Goal: Information Seeking & Learning: Learn about a topic

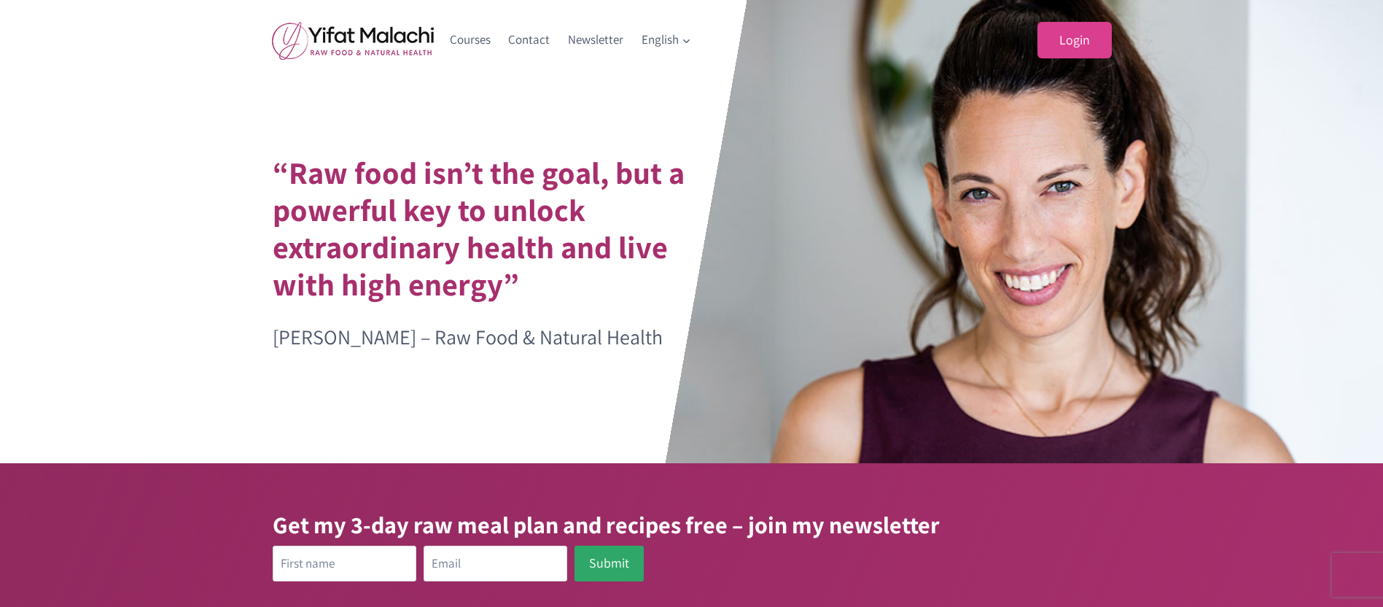
click at [1076, 43] on link "Login" at bounding box center [1075, 40] width 74 height 37
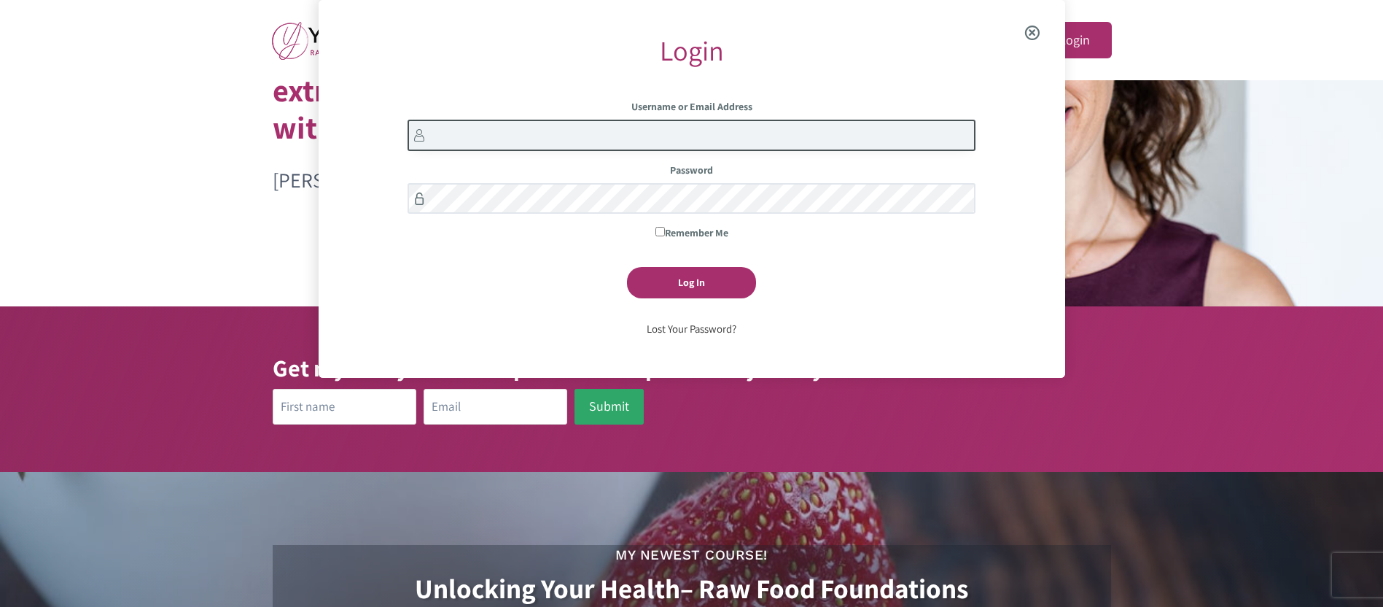
click at [462, 144] on input "Username or Email Address" at bounding box center [692, 135] width 568 height 31
type input "lydia.scoggins"
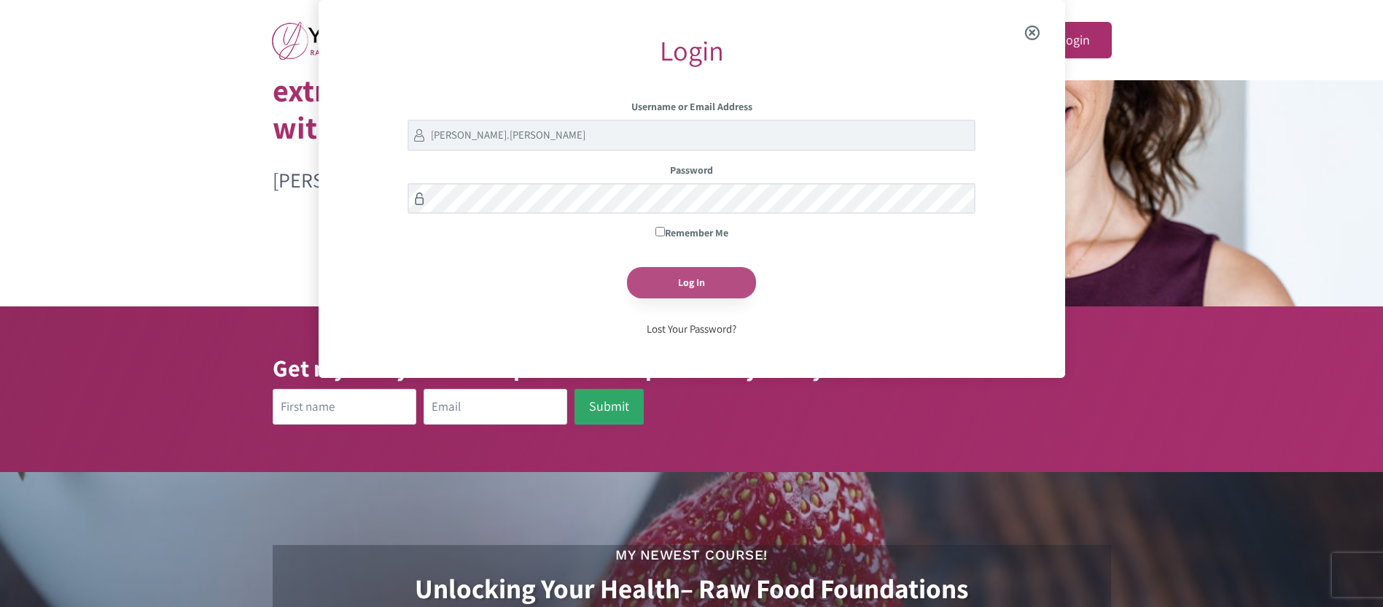
click at [698, 279] on input "Log In" at bounding box center [691, 282] width 129 height 31
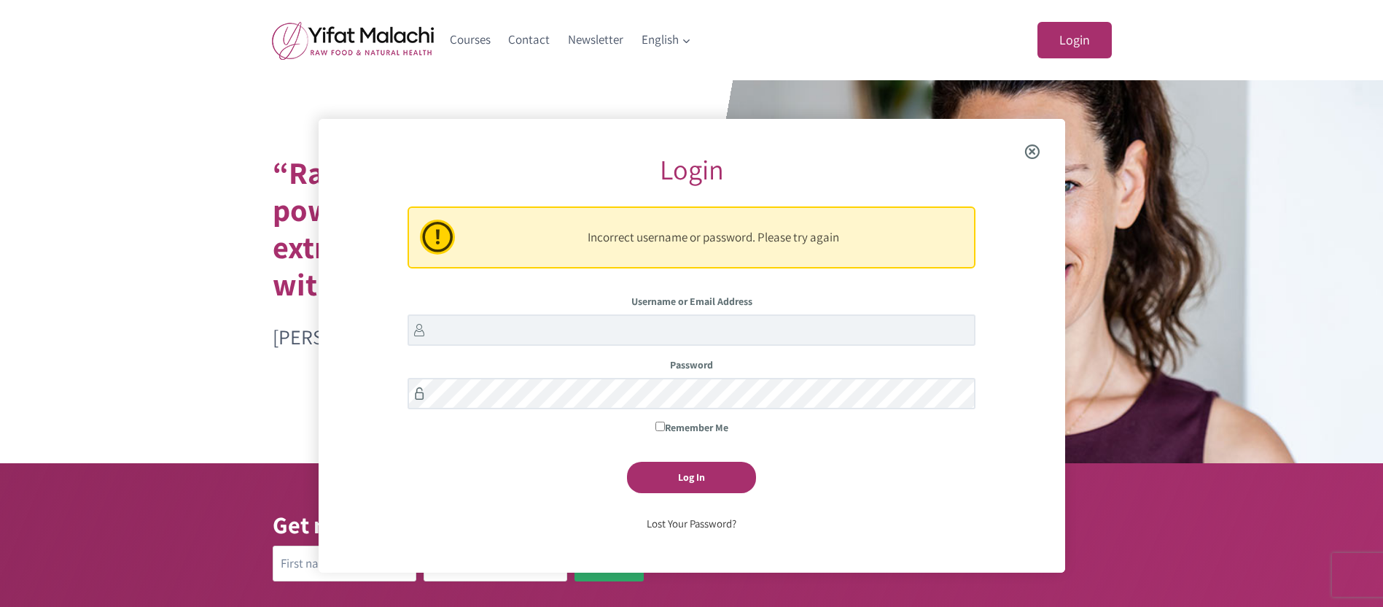
scroll to position [119, 0]
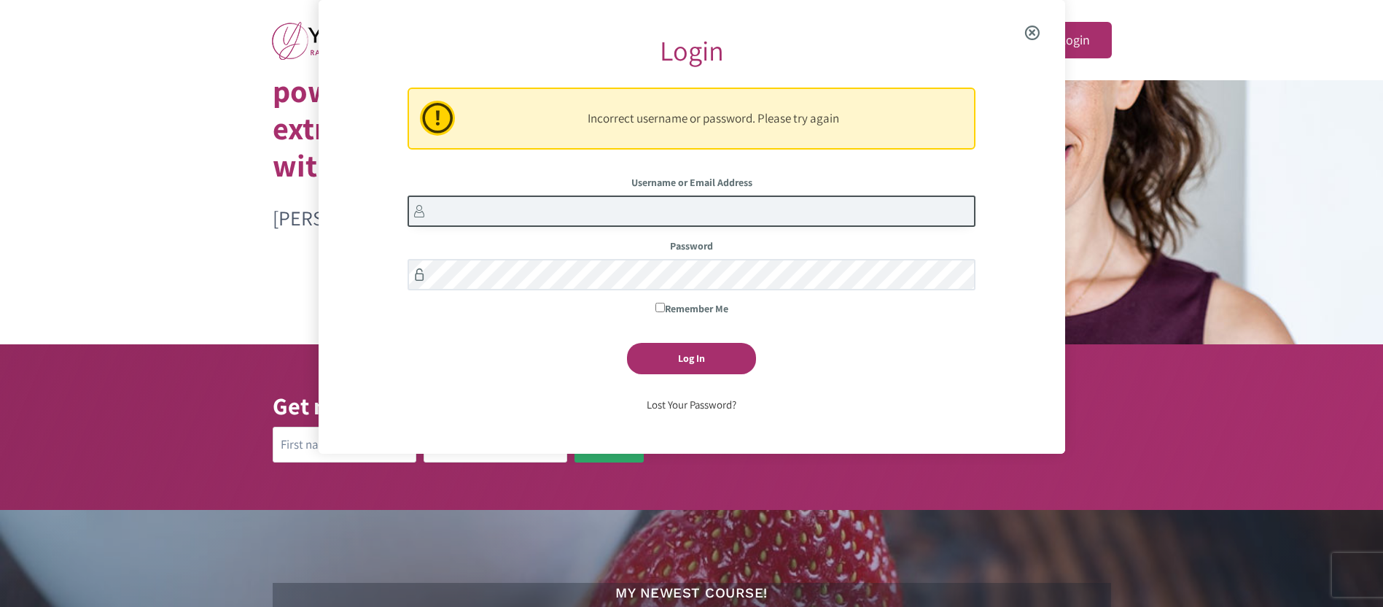
click at [457, 209] on input "Username or Email Address" at bounding box center [692, 210] width 568 height 31
type input "lydia.scoggins"
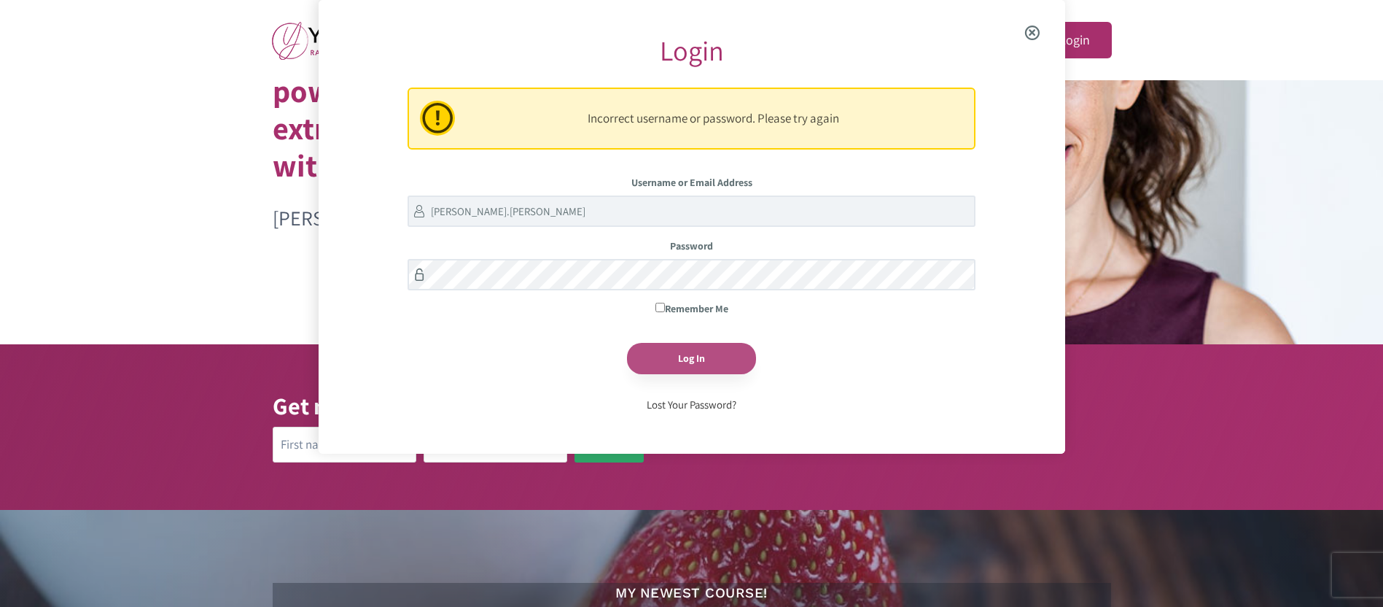
click at [711, 356] on input "Log In" at bounding box center [691, 358] width 129 height 31
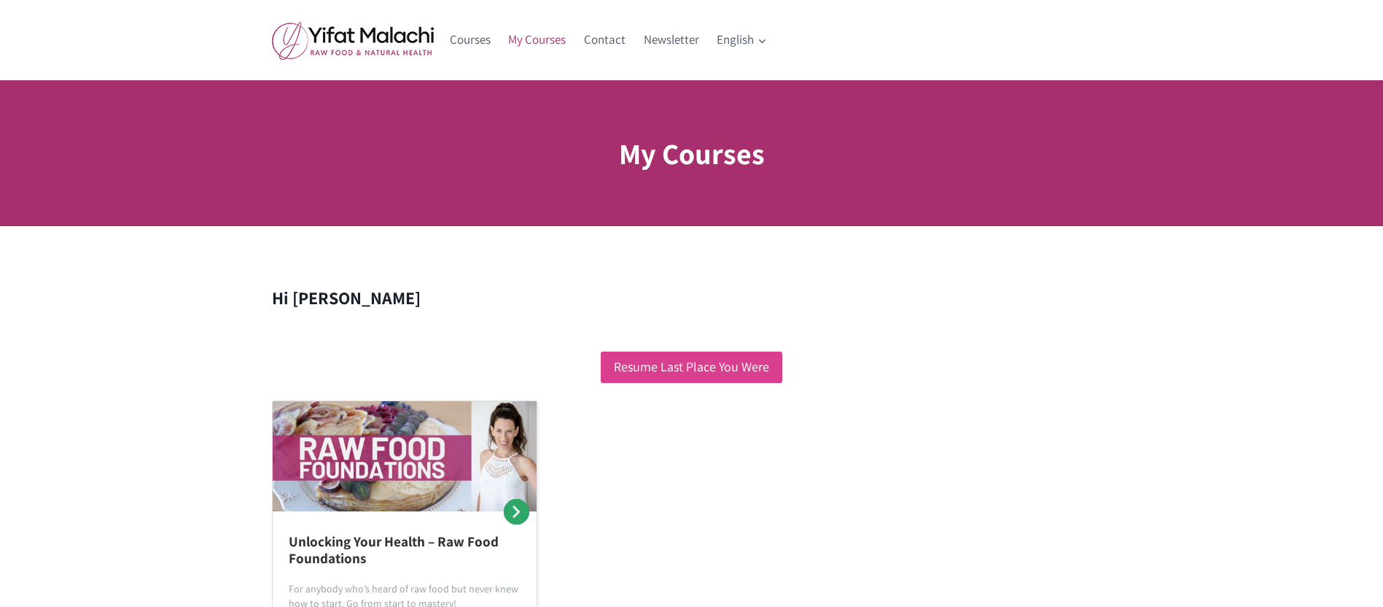
click at [707, 364] on link "Resume Last Place You Were" at bounding box center [692, 366] width 182 height 31
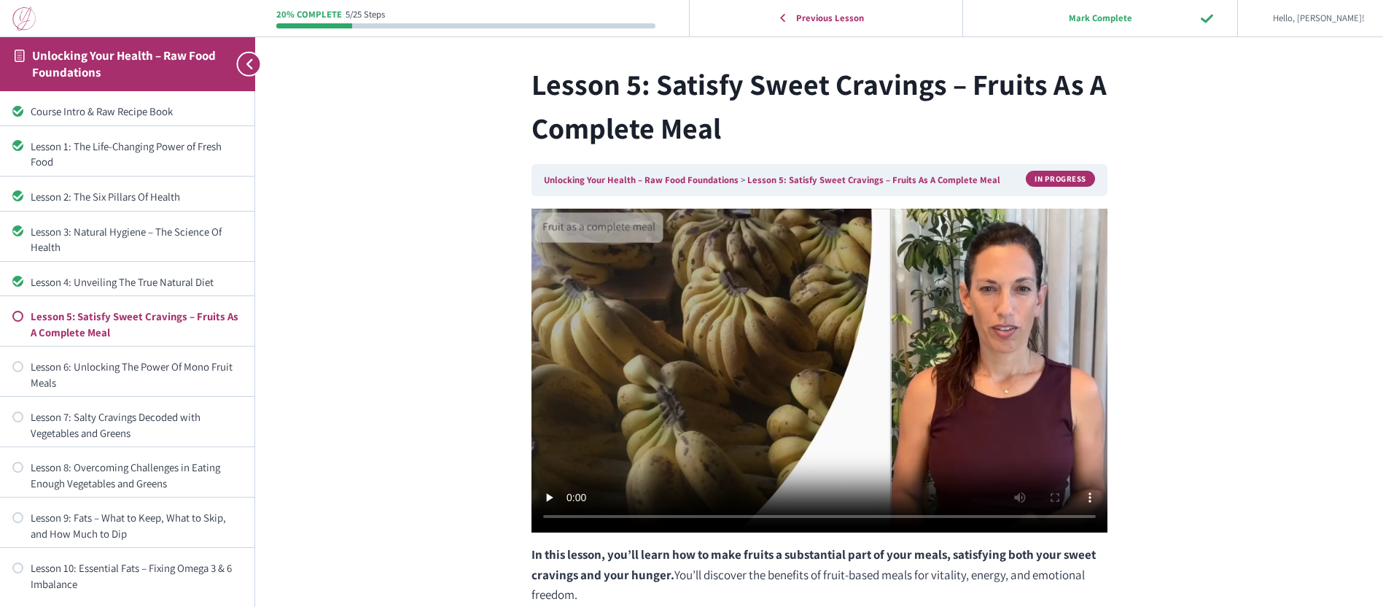
click at [1266, 477] on div "20% Complete 5/25 Steps Previous Lesson Mark Complete Hello, [PERSON_NAME]! Cou…" at bounding box center [819, 475] width 1128 height 951
click at [1327, 491] on div "20% Complete 5/25 Steps Previous Lesson Mark Complete Hello, Lydia! Course Home…" at bounding box center [819, 475] width 1128 height 951
click at [1291, 469] on div "20% Complete 5/25 Steps Previous Lesson Mark Complete Hello, Lydia! Course Home…" at bounding box center [819, 475] width 1128 height 951
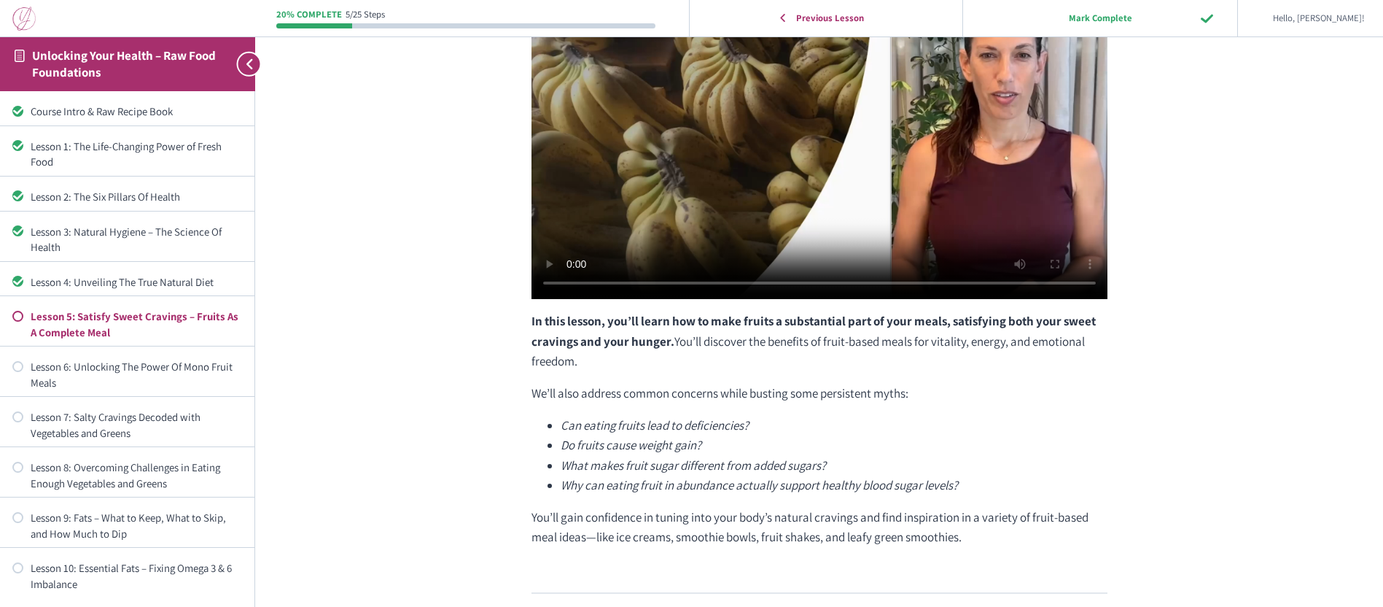
scroll to position [288, 0]
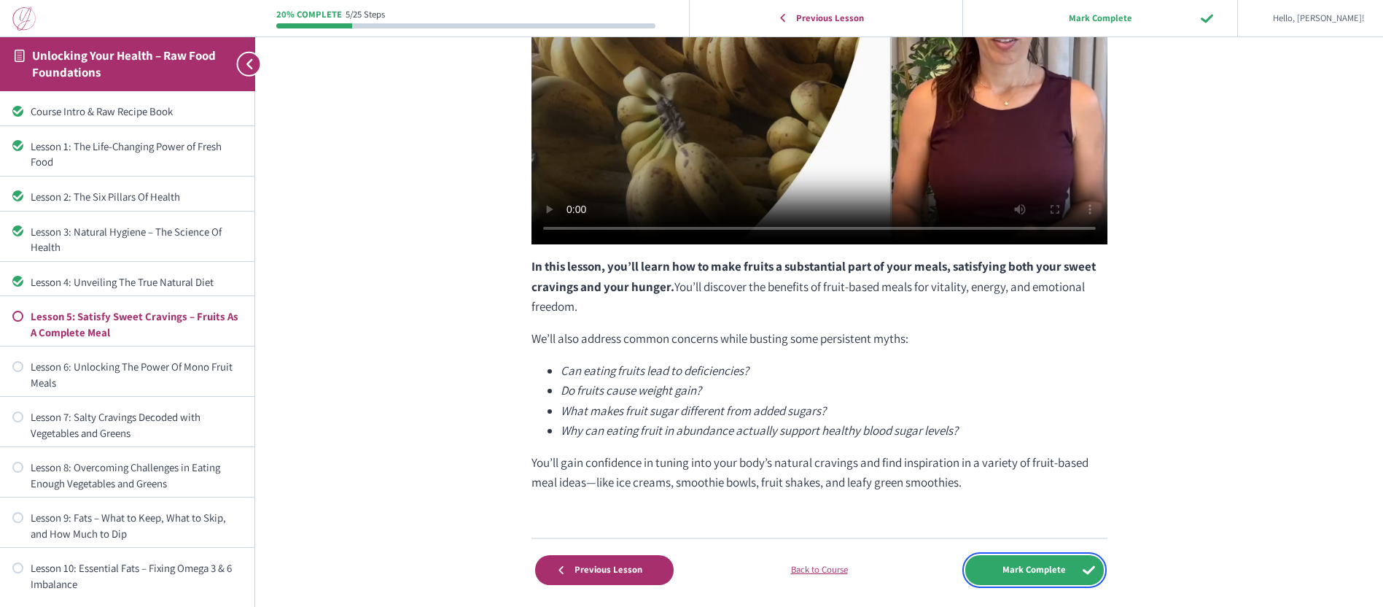
click at [1065, 569] on input "Mark Complete" at bounding box center [1034, 570] width 139 height 30
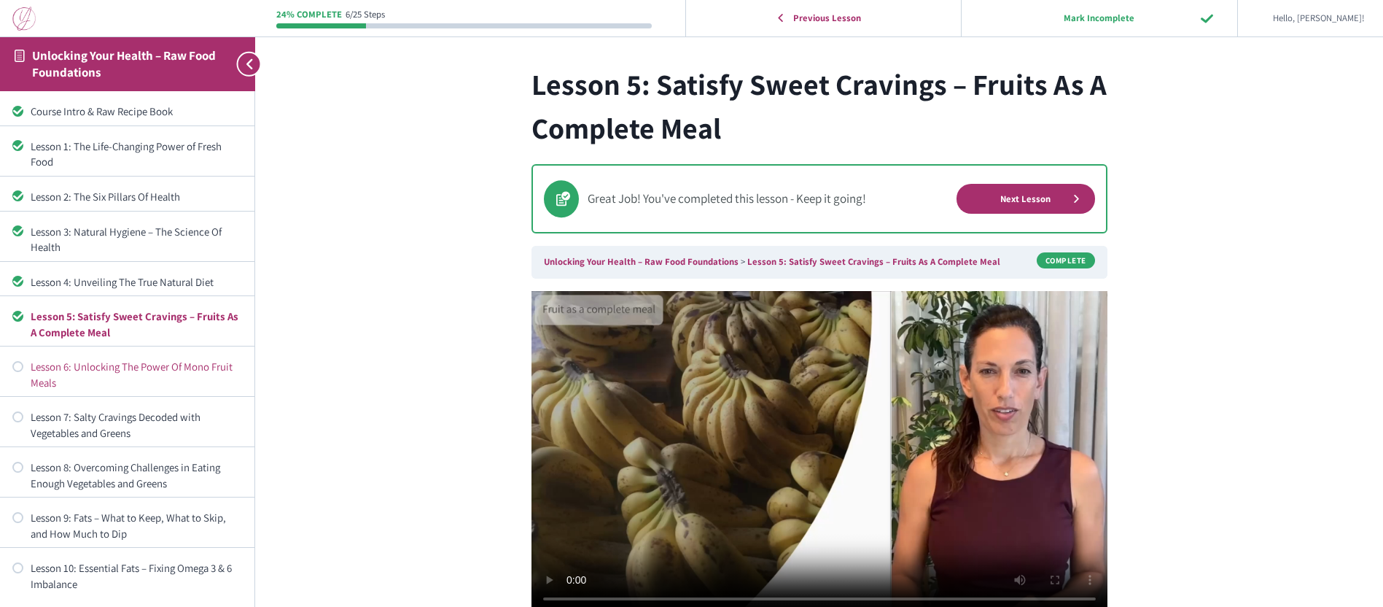
click at [136, 367] on div "Lesson 6: Unlocking The Power Of Mono Fruit Meals" at bounding box center [136, 374] width 211 height 31
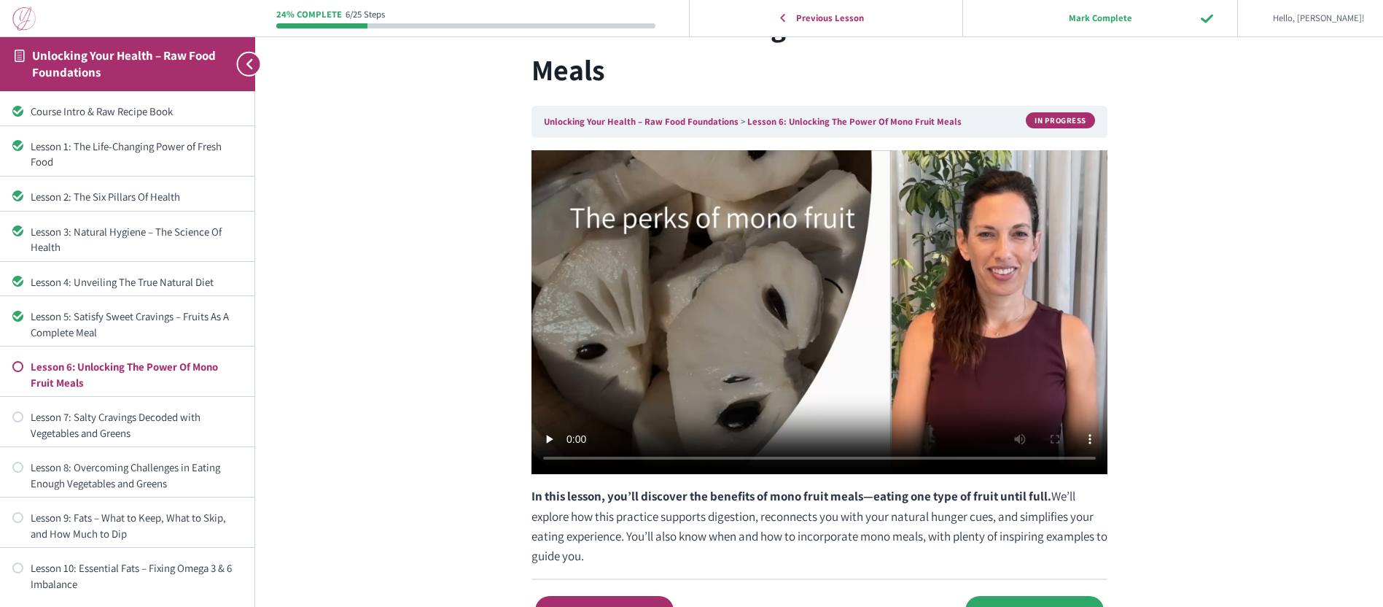
scroll to position [87, 0]
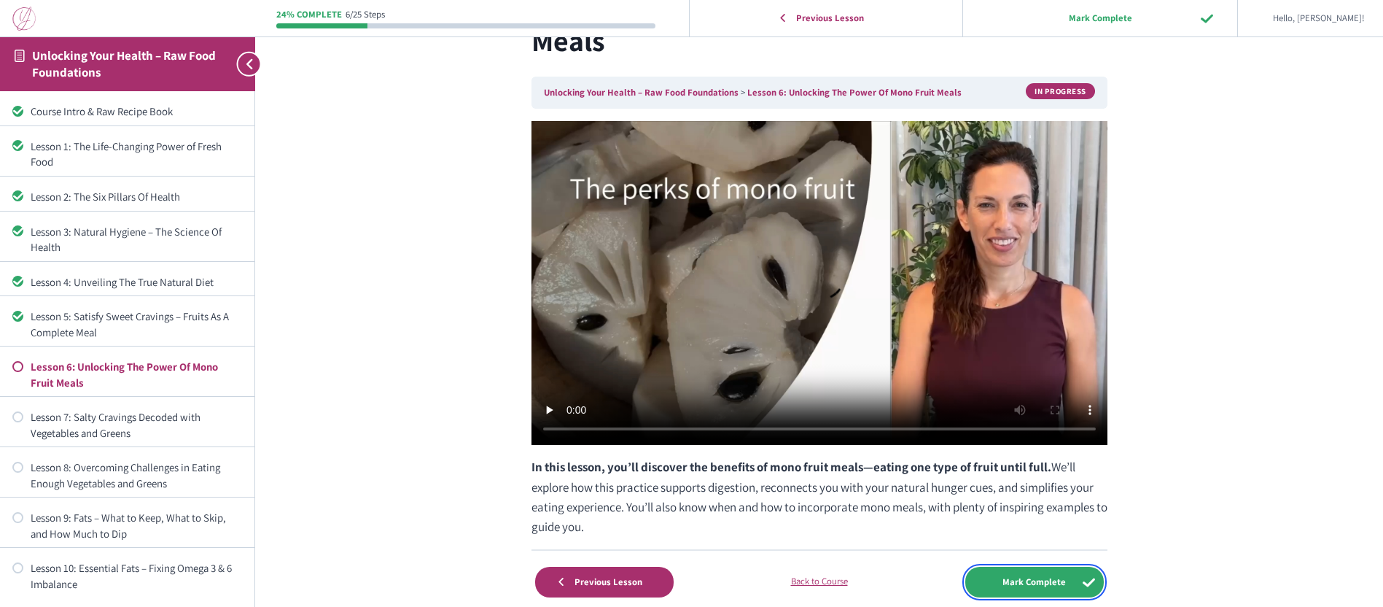
click at [1030, 580] on input "Mark Complete" at bounding box center [1034, 582] width 139 height 30
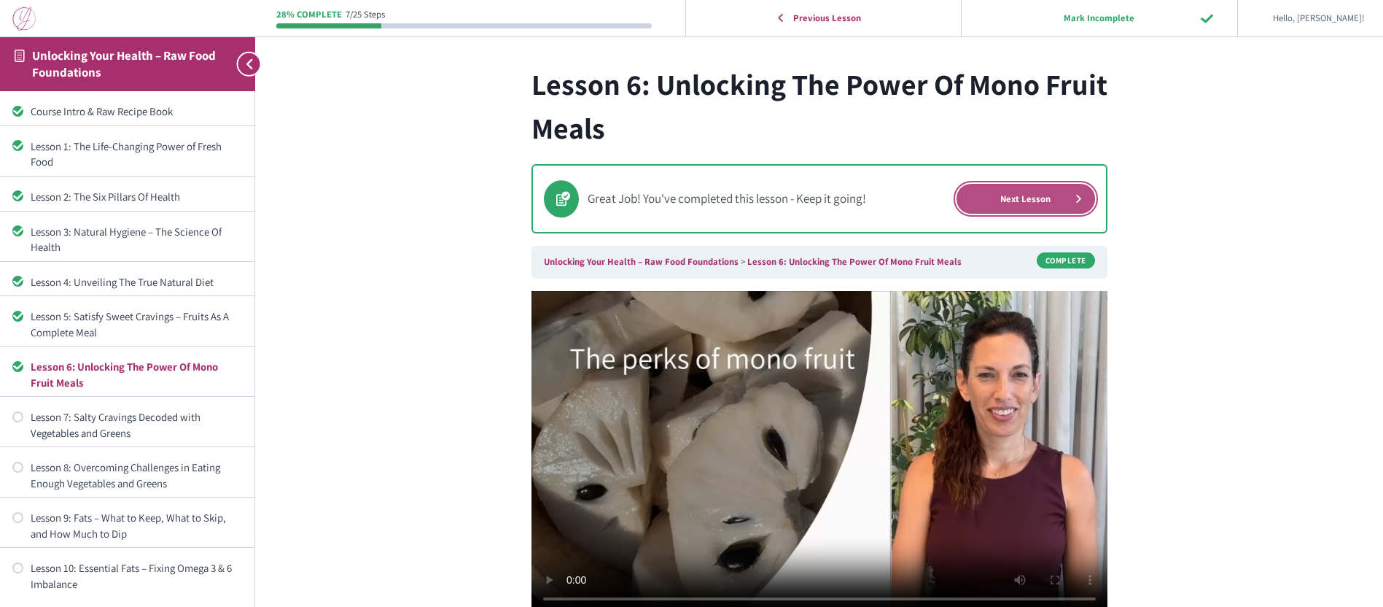
click at [1029, 192] on link "Next Lesson" at bounding box center [1026, 199] width 139 height 30
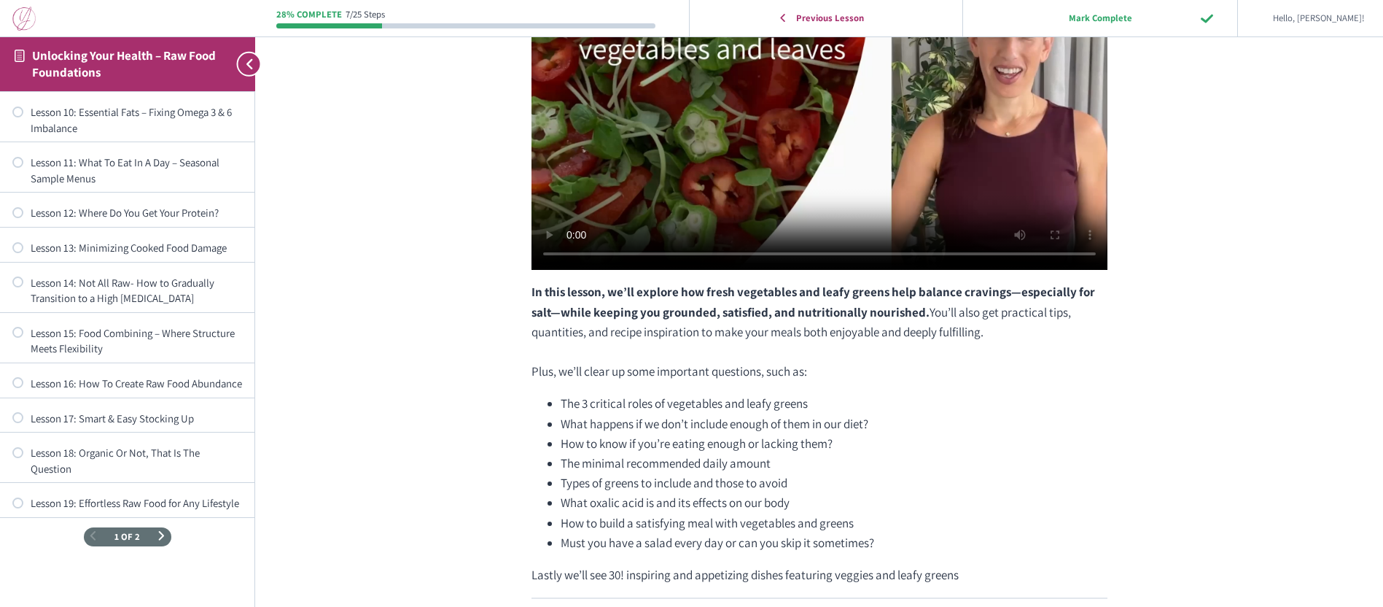
scroll to position [513, 0]
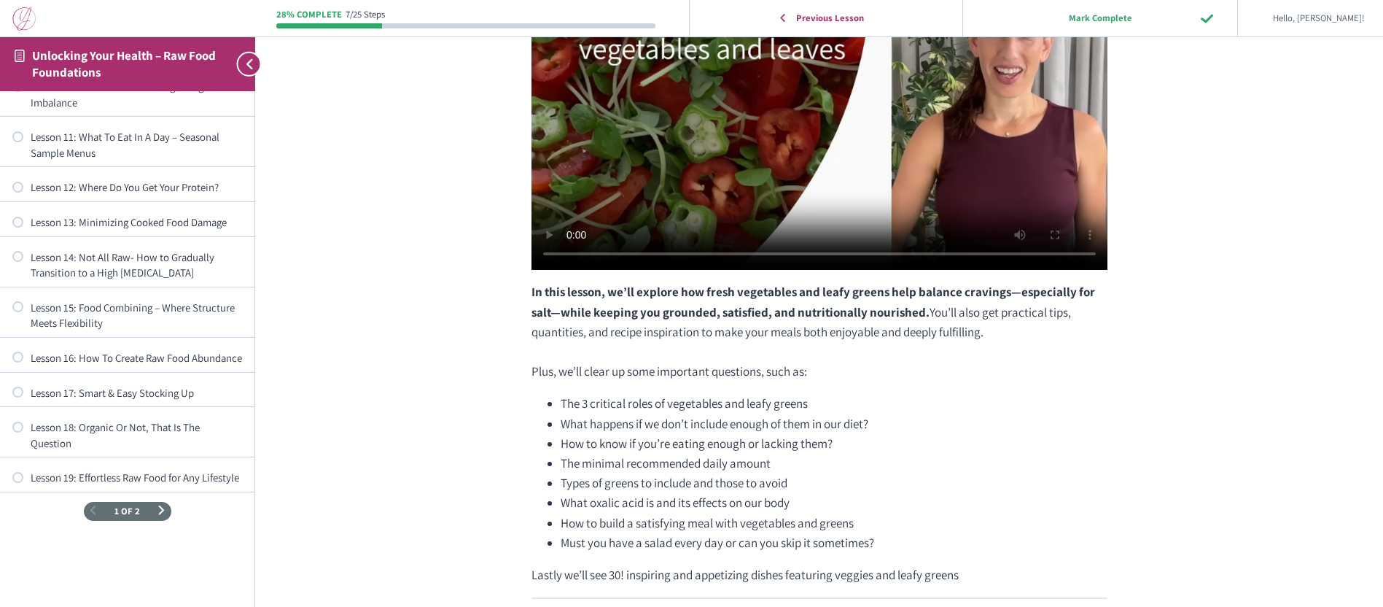
click at [157, 510] on span "Next Page" at bounding box center [161, 510] width 9 height 9
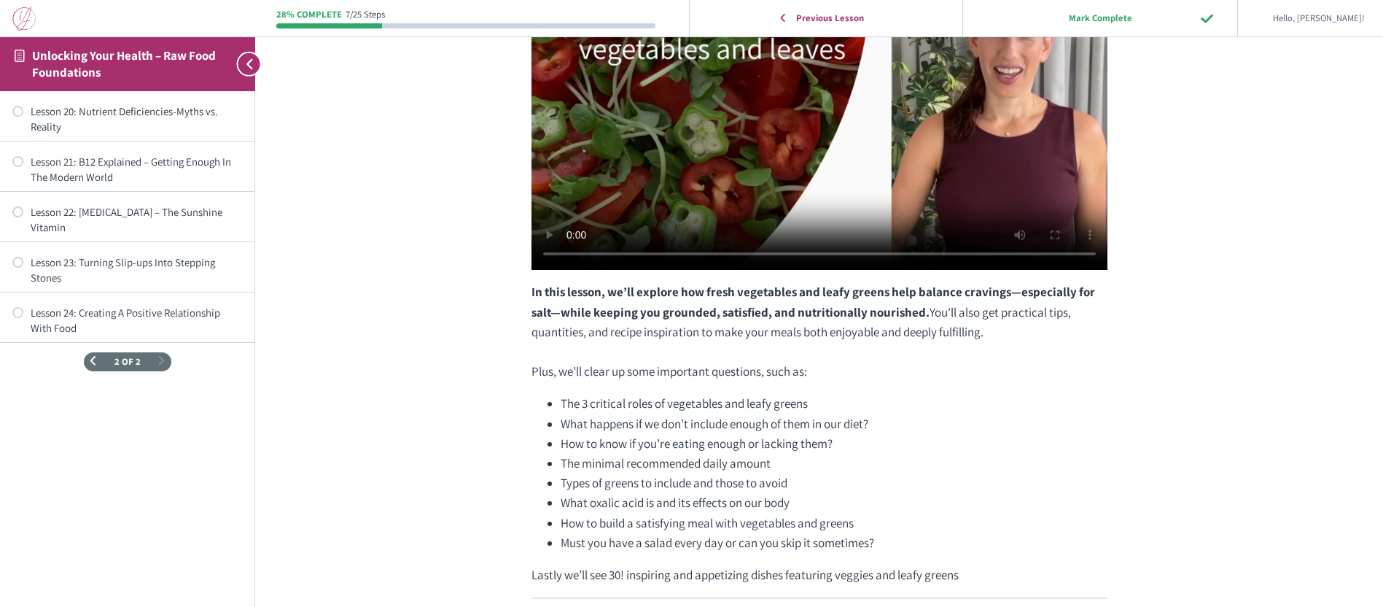
scroll to position [0, 0]
click at [92, 357] on span "Previous Page" at bounding box center [92, 361] width 9 height 9
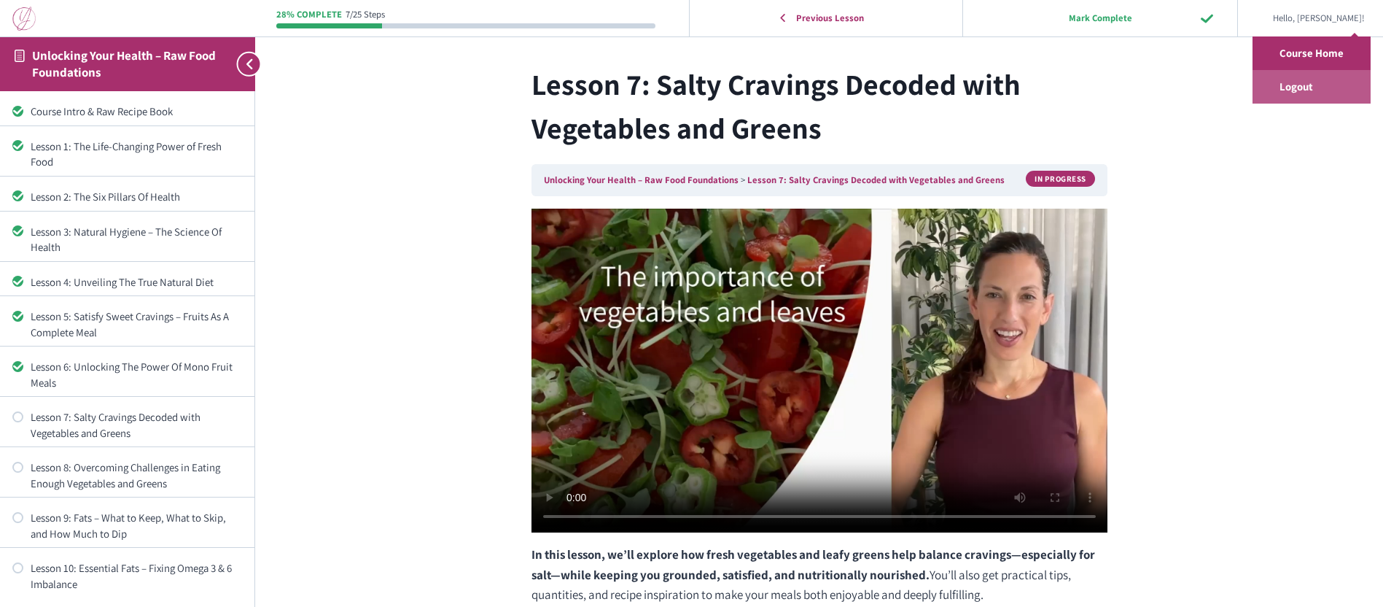
click at [1292, 88] on link "Logout" at bounding box center [1312, 87] width 118 height 34
